Goal: Information Seeking & Learning: Compare options

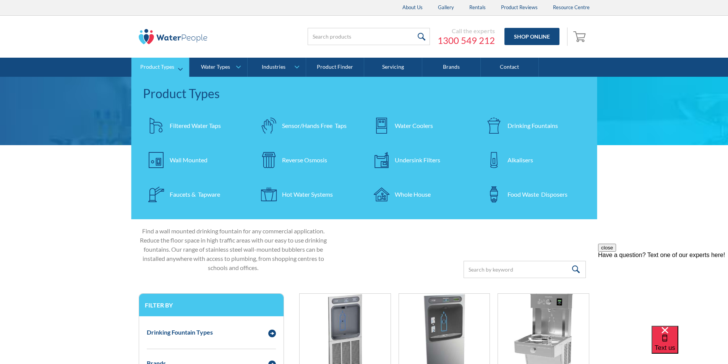
drag, startPoint x: 191, startPoint y: 122, endPoint x: 195, endPoint y: 122, distance: 3.9
click at [192, 122] on div "Filtered Water Taps" at bounding box center [195, 125] width 51 height 9
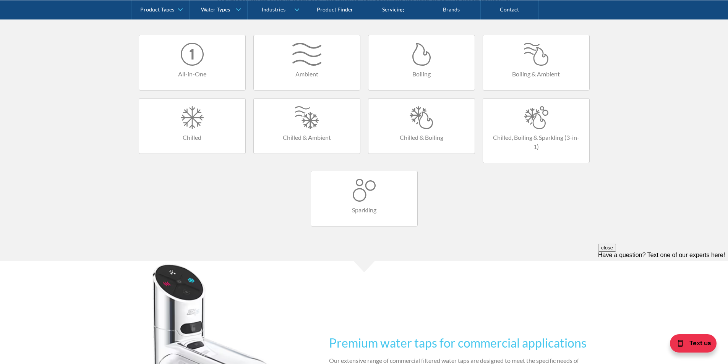
click at [422, 119] on div at bounding box center [421, 117] width 91 height 23
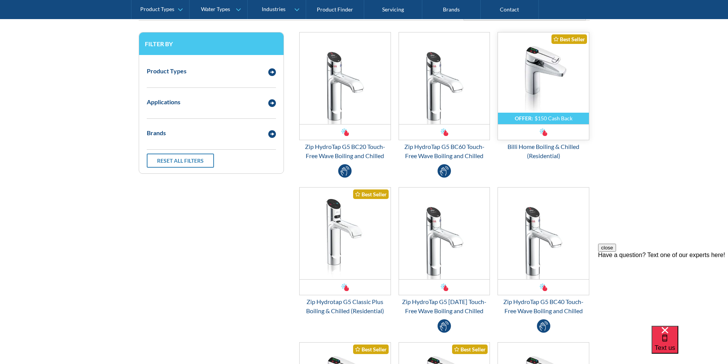
click at [545, 85] on img "Email Form 3" at bounding box center [543, 78] width 91 height 92
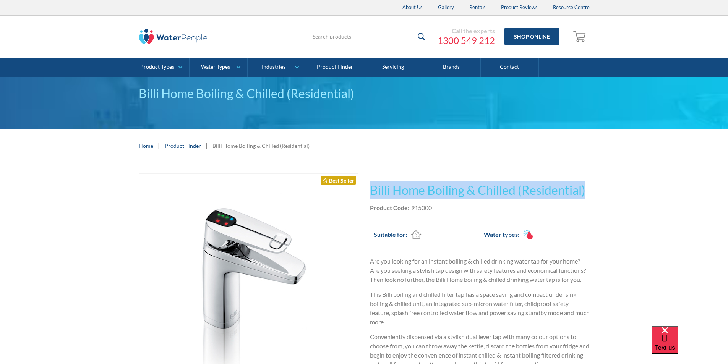
drag, startPoint x: 594, startPoint y: 190, endPoint x: 372, endPoint y: 193, distance: 222.1
click at [372, 193] on div "Play video Fits Most Brands Best Seller No items found. This tap design is incl…" at bounding box center [364, 362] width 728 height 401
copy h1 "Billi Home Boiling & Chilled (Residential)"
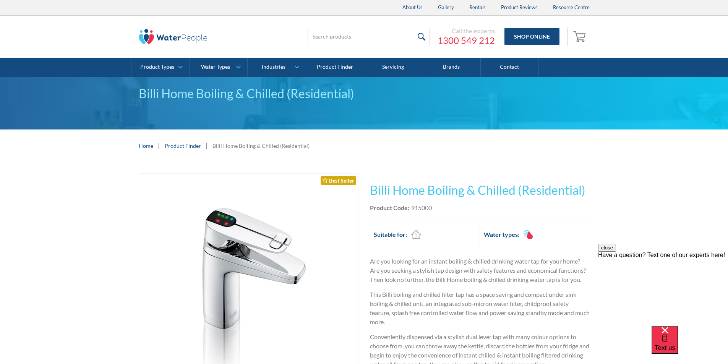
click at [435, 208] on div "Product Code: 915000" at bounding box center [480, 207] width 220 height 9
drag, startPoint x: 435, startPoint y: 207, endPoint x: 416, endPoint y: 205, distance: 19.3
click at [416, 205] on div "Product Code: 915000" at bounding box center [480, 207] width 220 height 9
copy div "915000"
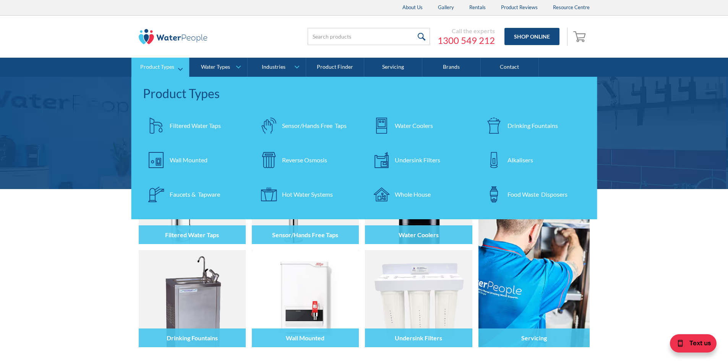
click at [411, 126] on div "Water Coolers" at bounding box center [414, 125] width 38 height 9
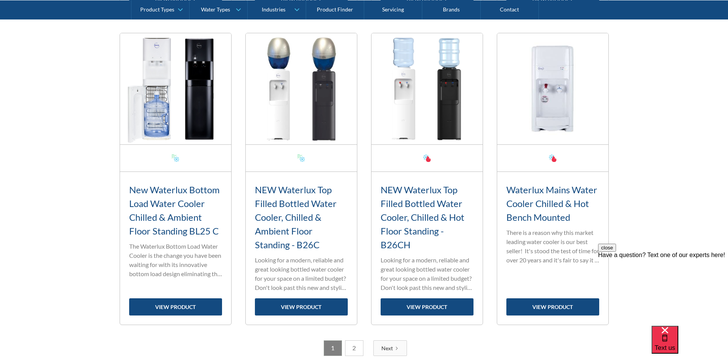
scroll to position [1338, 0]
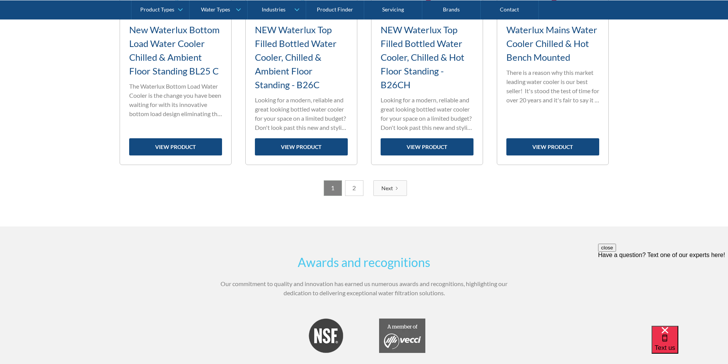
click at [356, 187] on link "2" at bounding box center [354, 188] width 18 height 16
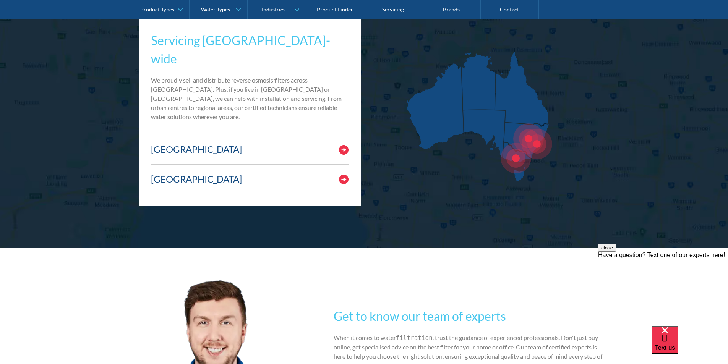
scroll to position [688, 0]
